Goal: Transaction & Acquisition: Download file/media

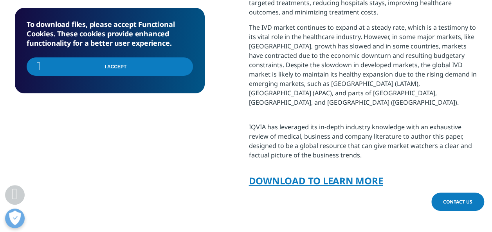
scroll to position [946, 462]
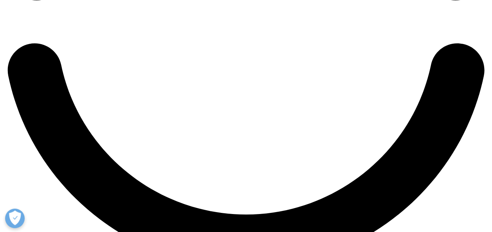
scroll to position [1203, 0]
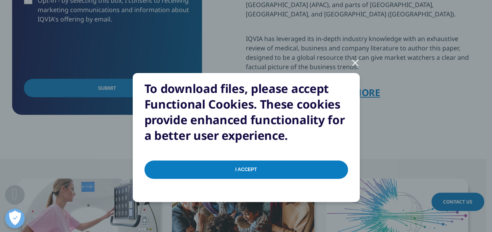
click at [277, 170] on input "I Accept" at bounding box center [245, 170] width 203 height 18
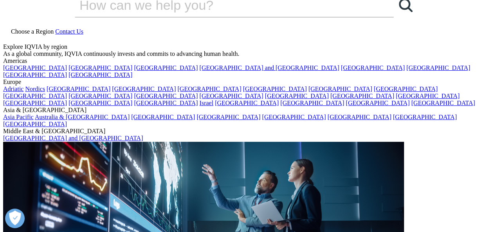
scroll to position [14, 0]
